Goal: Find specific page/section: Find specific page/section

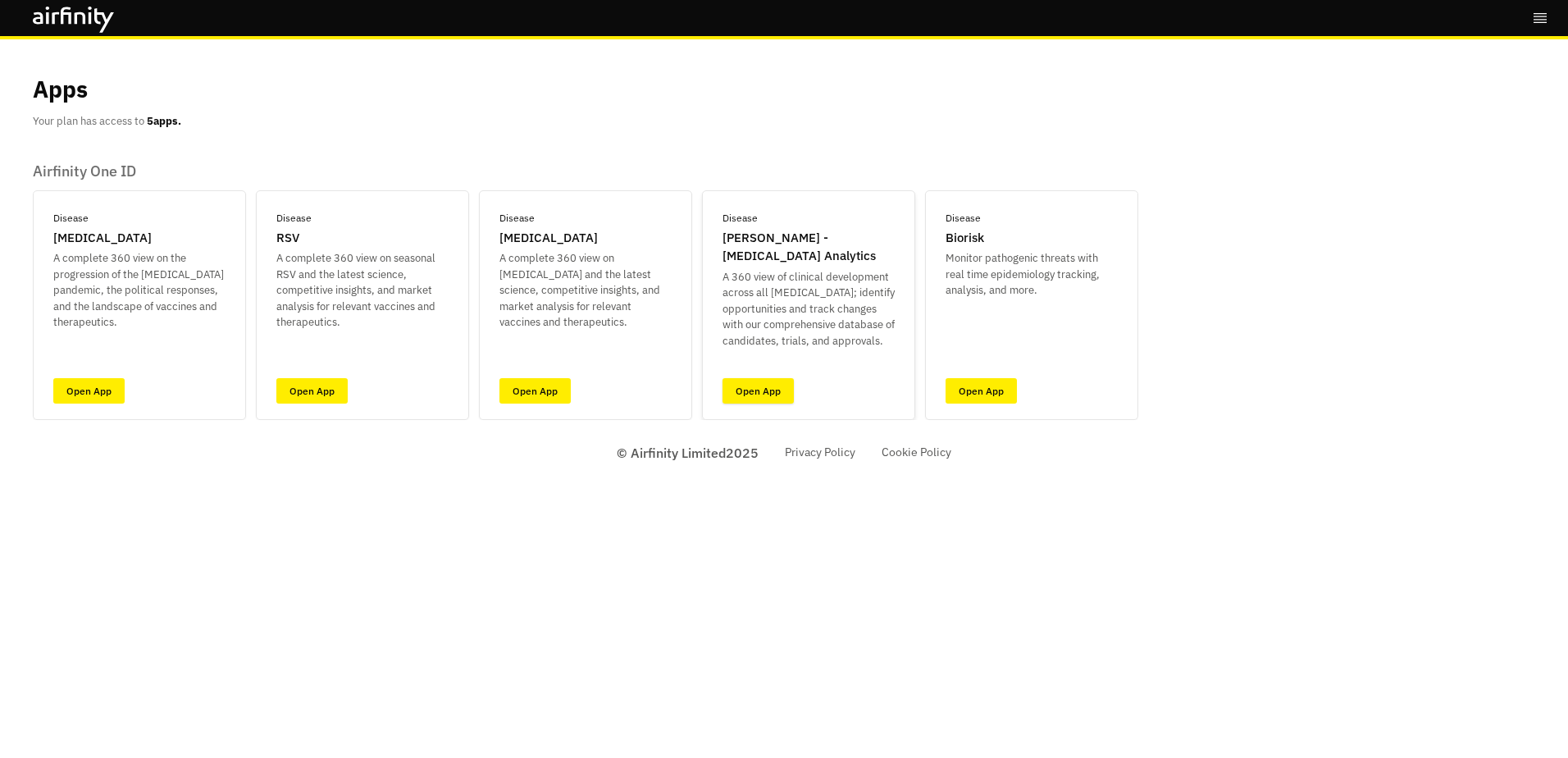
click at [767, 393] on link "Open App" at bounding box center [758, 391] width 71 height 25
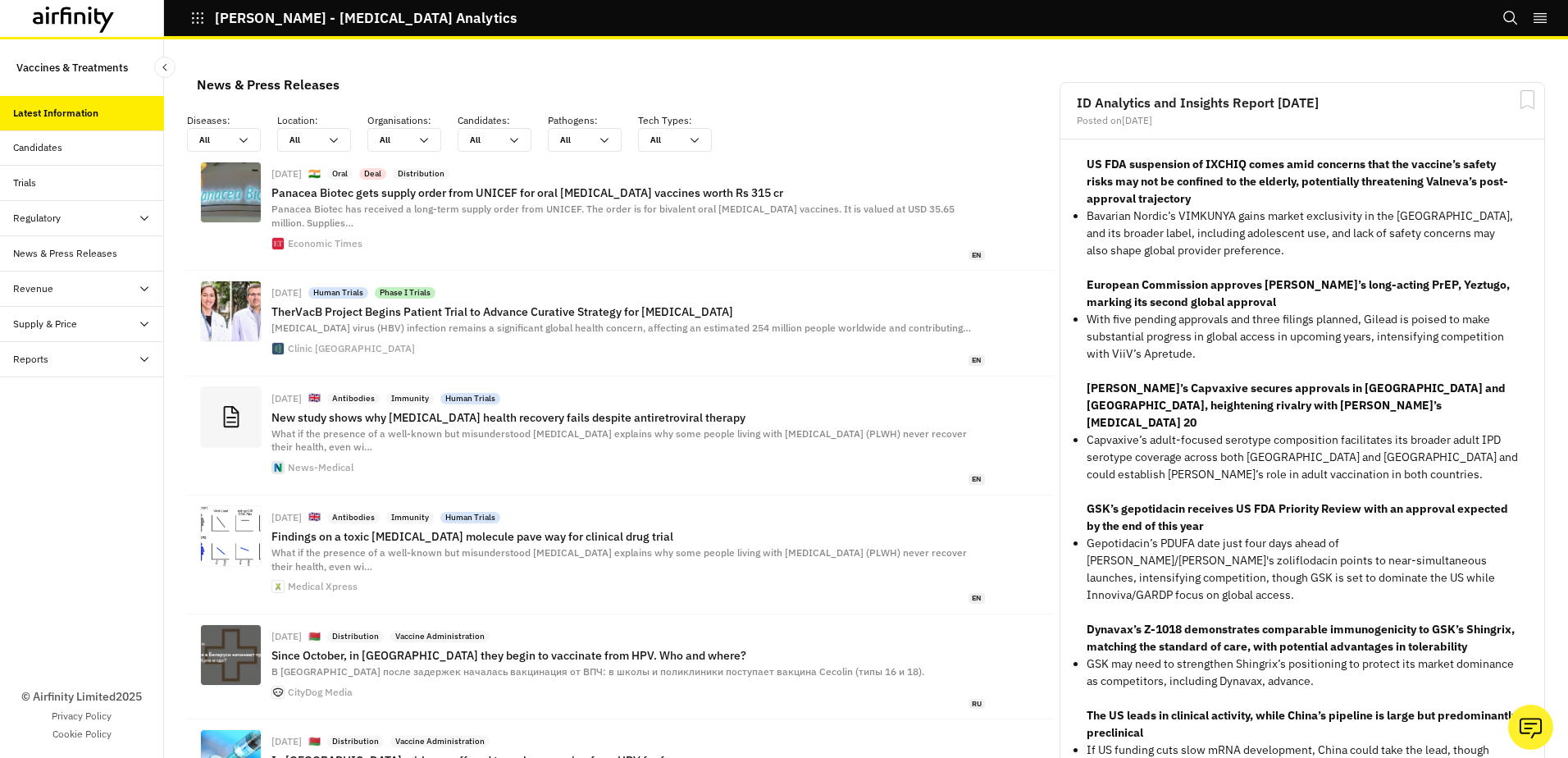
scroll to position [1211, 479]
click at [43, 321] on div "Supply & Price" at bounding box center [45, 324] width 64 height 15
click at [67, 390] on div "Supply Dashboard" at bounding box center [66, 395] width 80 height 15
